Goal: Task Accomplishment & Management: Complete application form

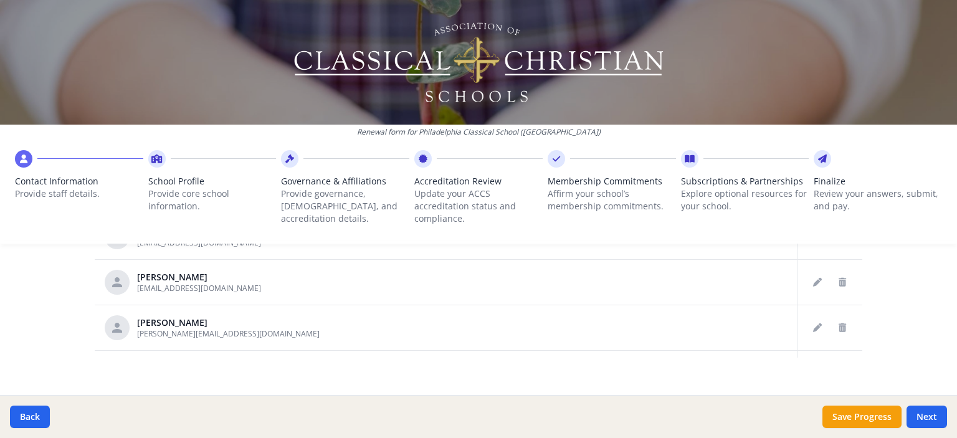
scroll to position [791, 0]
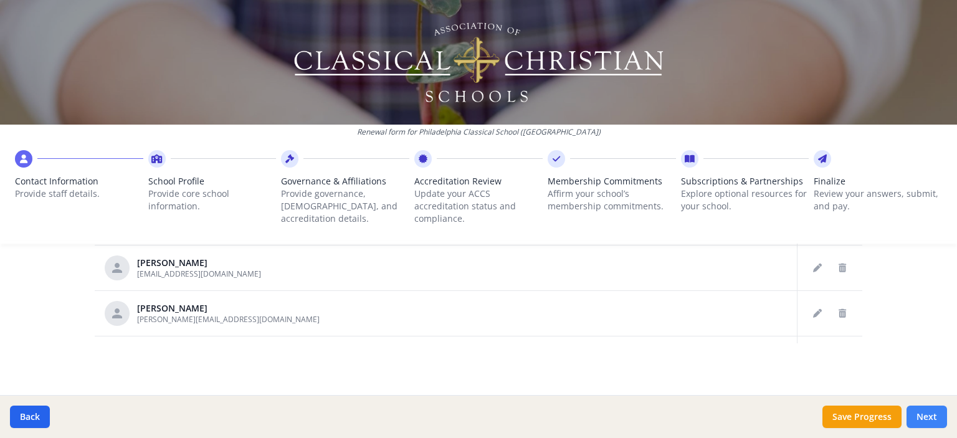
click at [927, 413] on button "Next" at bounding box center [926, 416] width 40 height 22
type input "[PHONE_NUMBER]"
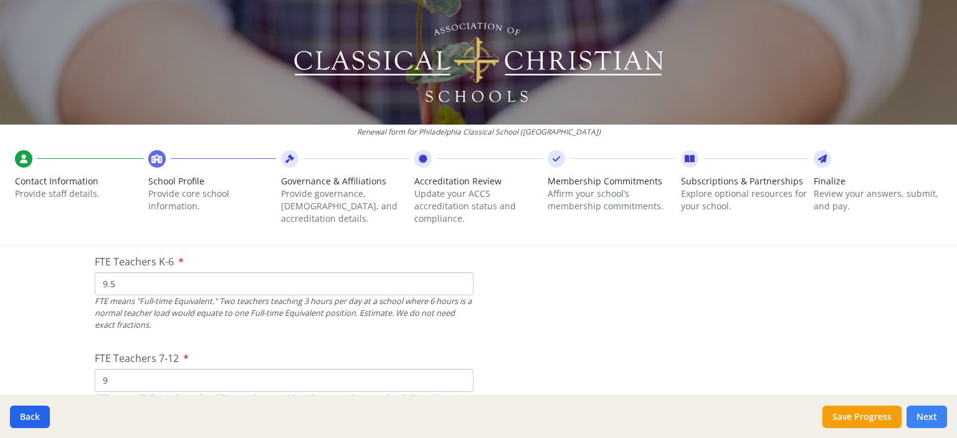
click at [927, 413] on button "Next" at bounding box center [926, 416] width 40 height 22
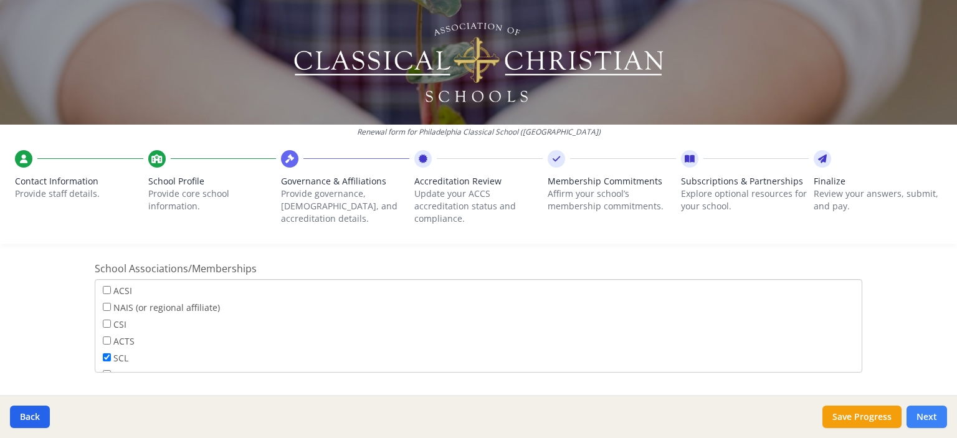
click at [927, 413] on button "Next" at bounding box center [926, 416] width 40 height 22
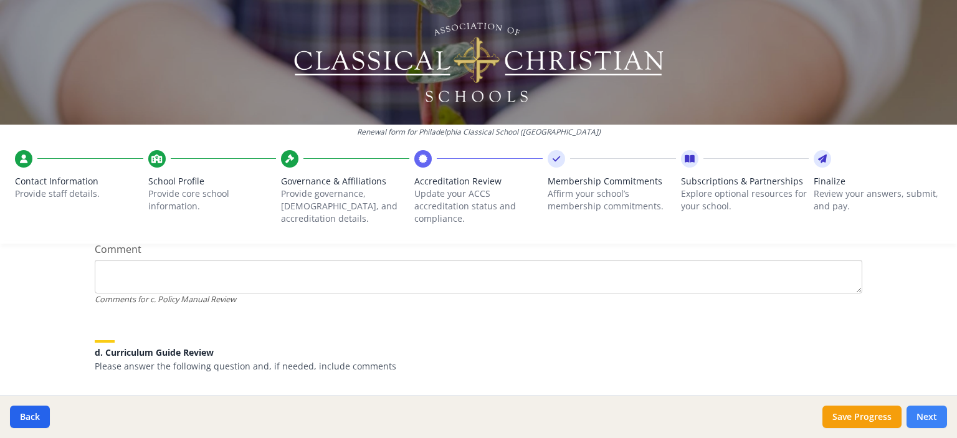
click at [927, 413] on button "Next" at bounding box center [926, 416] width 40 height 22
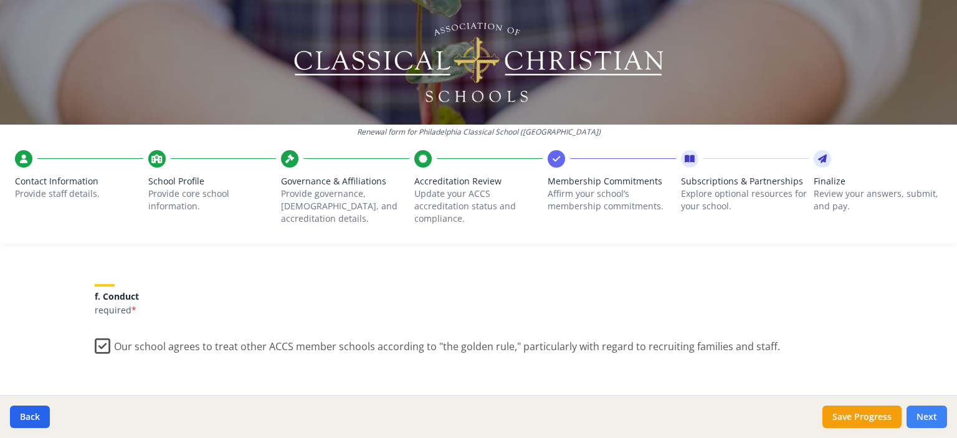
click at [927, 413] on button "Next" at bounding box center [926, 416] width 40 height 22
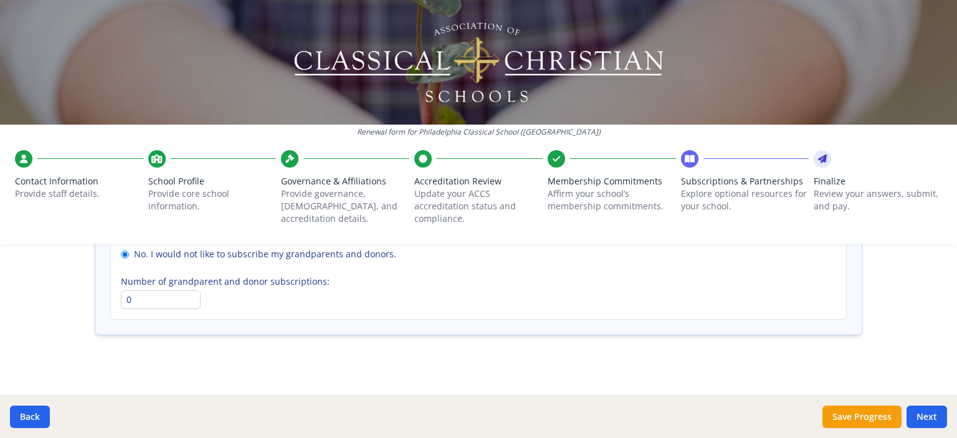
scroll to position [996, 0]
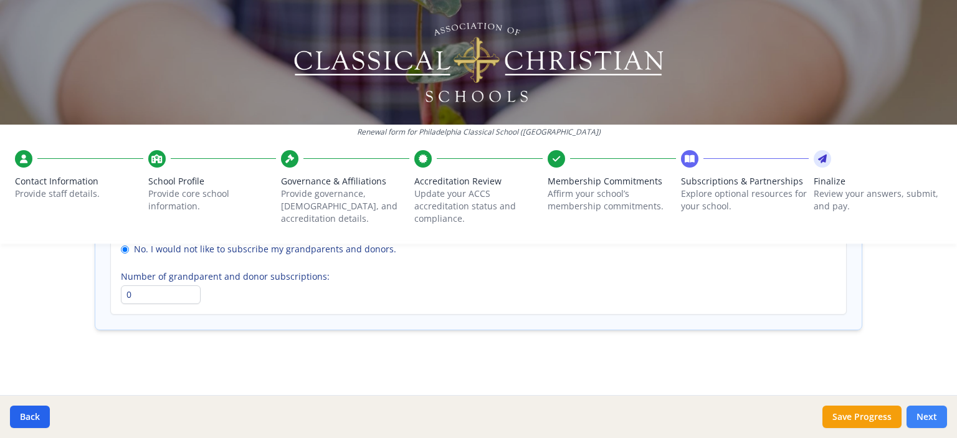
click at [927, 416] on button "Next" at bounding box center [926, 416] width 40 height 22
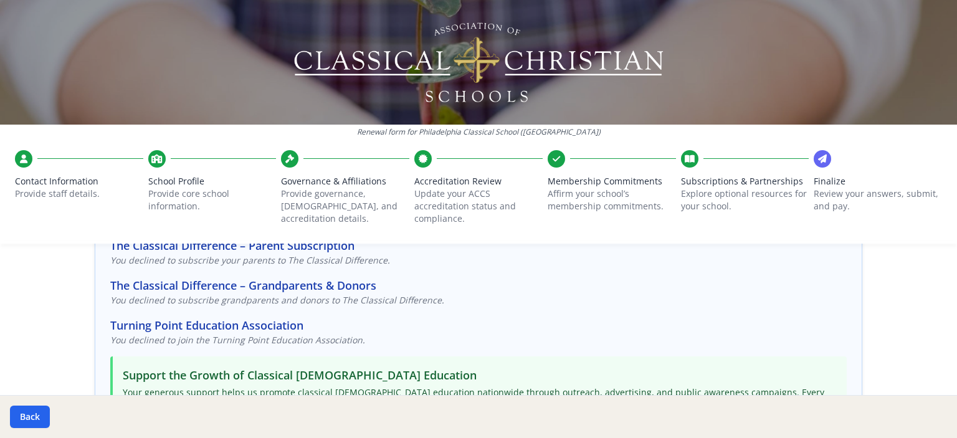
scroll to position [0, 0]
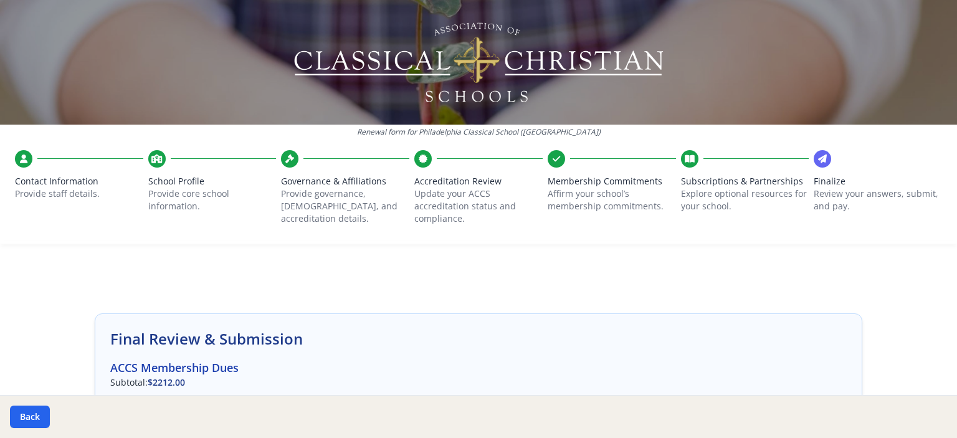
click at [737, 184] on span "Subscriptions & Partnerships" at bounding box center [745, 181] width 128 height 12
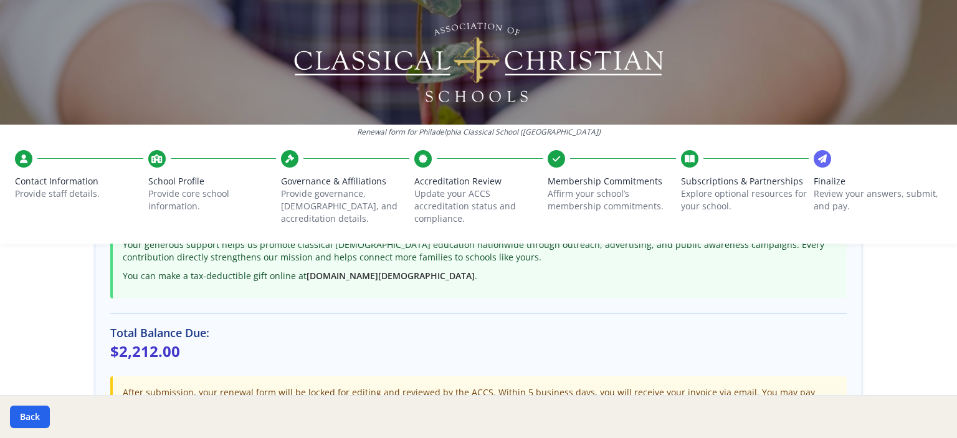
scroll to position [311, 0]
click at [33, 413] on button "Back" at bounding box center [30, 416] width 40 height 22
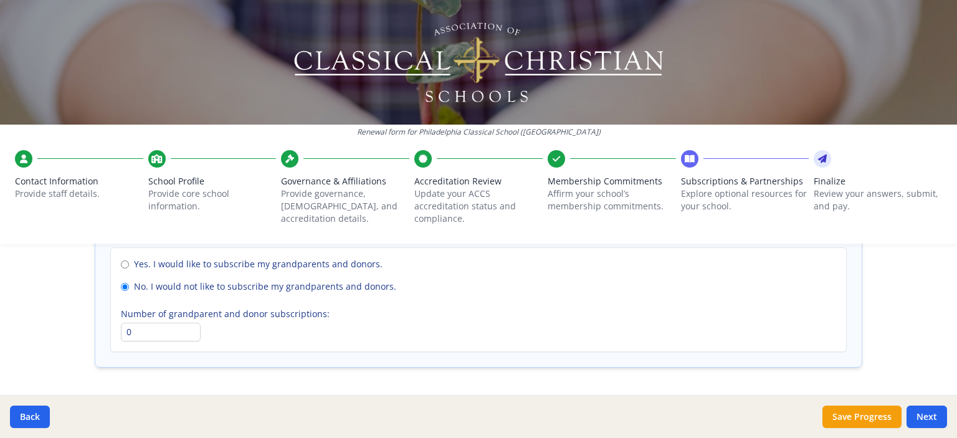
scroll to position [975, 0]
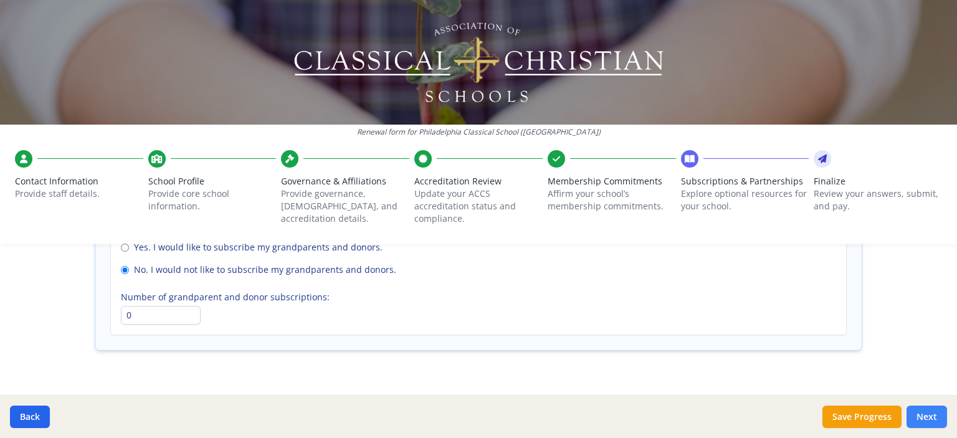
click at [924, 420] on button "Next" at bounding box center [926, 416] width 40 height 22
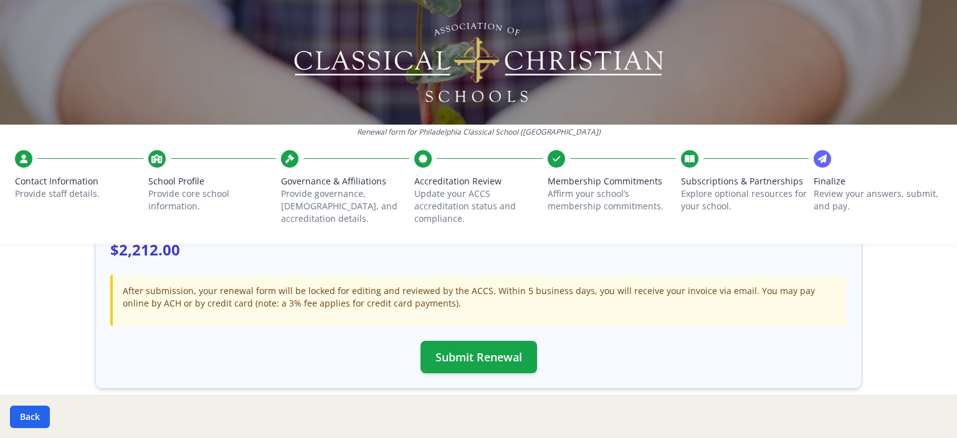
scroll to position [412, 0]
click at [464, 358] on button "Submit Renewal" at bounding box center [478, 355] width 116 height 32
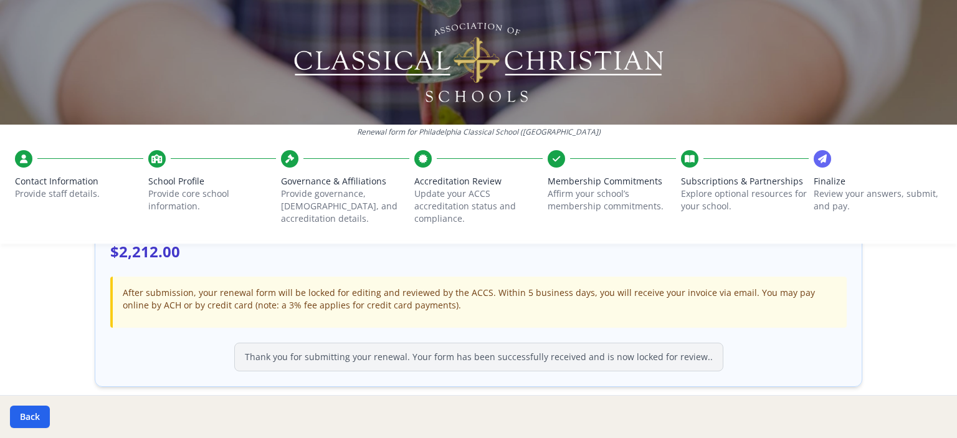
scroll to position [467, 0]
